Goal: Find contact information: Find contact information

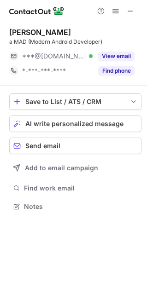
scroll to position [200, 147]
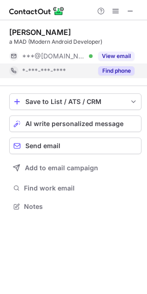
click at [114, 73] on button "Find phone" at bounding box center [116, 70] width 36 height 9
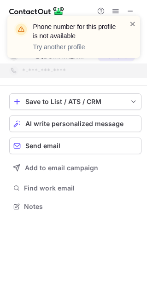
click at [131, 24] on span at bounding box center [132, 23] width 7 height 9
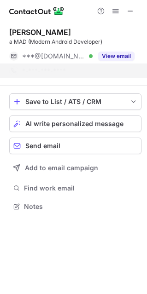
click at [131, 10] on div "Phone number for this profile is not available Try another profile" at bounding box center [73, 40] width 147 height 68
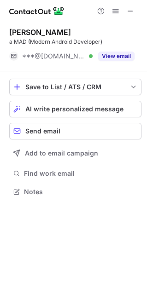
click at [130, 10] on span at bounding box center [130, 10] width 7 height 7
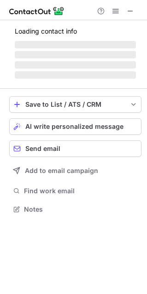
scroll to position [200, 147]
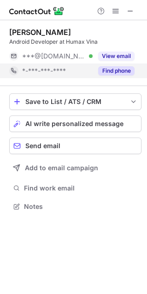
click at [113, 73] on button "Find phone" at bounding box center [116, 70] width 36 height 9
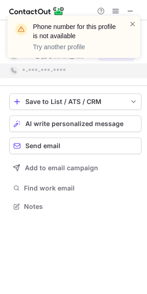
click at [128, 24] on div "Phone number for this profile is not available Try another profile" at bounding box center [70, 36] width 118 height 35
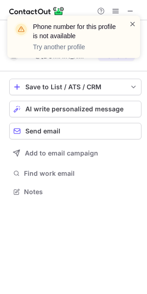
click at [132, 23] on span at bounding box center [132, 23] width 7 height 9
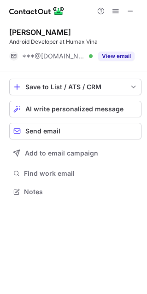
click at [129, 8] on div "Phone number for this profile is not available Try another profile" at bounding box center [73, 40] width 147 height 68
click at [129, 8] on span at bounding box center [130, 10] width 7 height 7
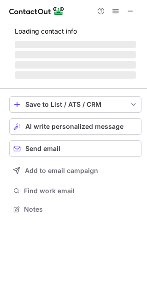
scroll to position [208, 147]
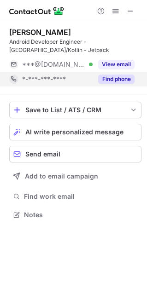
click at [114, 80] on button "Find phone" at bounding box center [116, 79] width 36 height 9
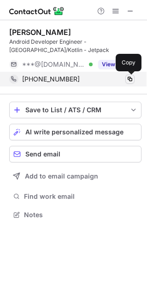
click at [127, 77] on span at bounding box center [129, 79] width 7 height 7
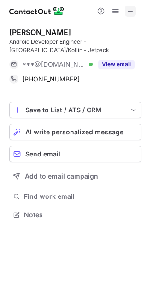
click at [126, 8] on button at bounding box center [130, 11] width 11 height 11
